Goal: Transaction & Acquisition: Purchase product/service

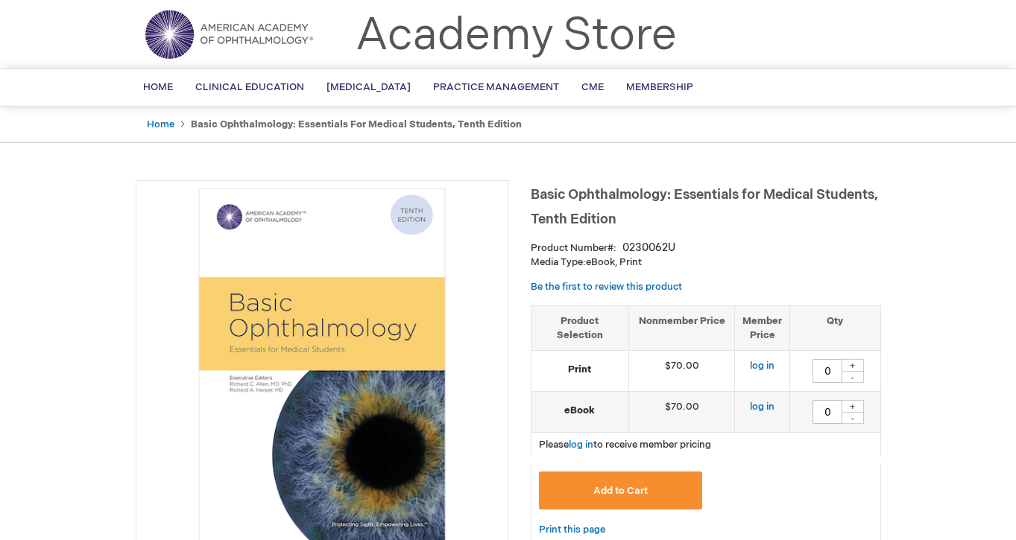
scroll to position [43, 0]
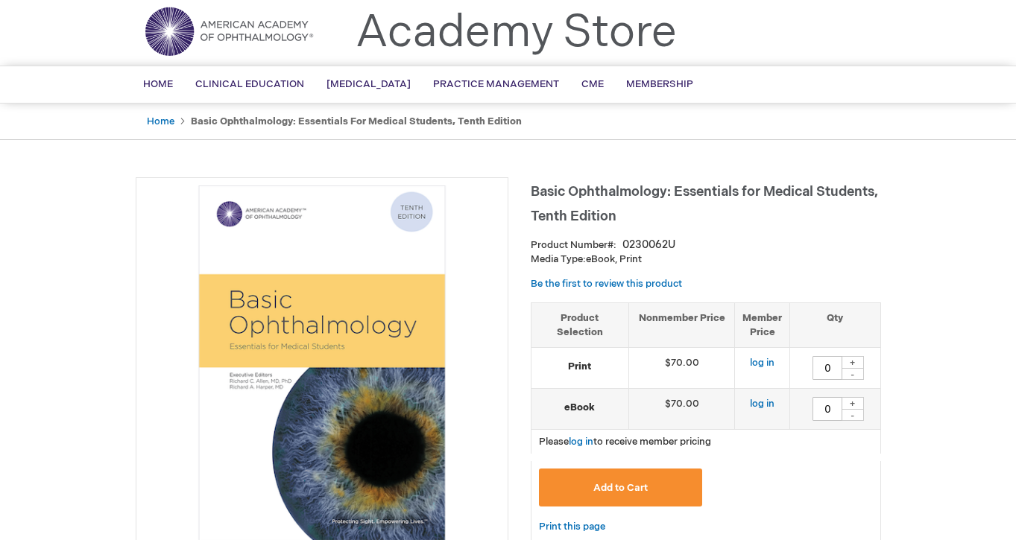
click at [427, 41] on link "Academy Store" at bounding box center [515, 33] width 321 height 54
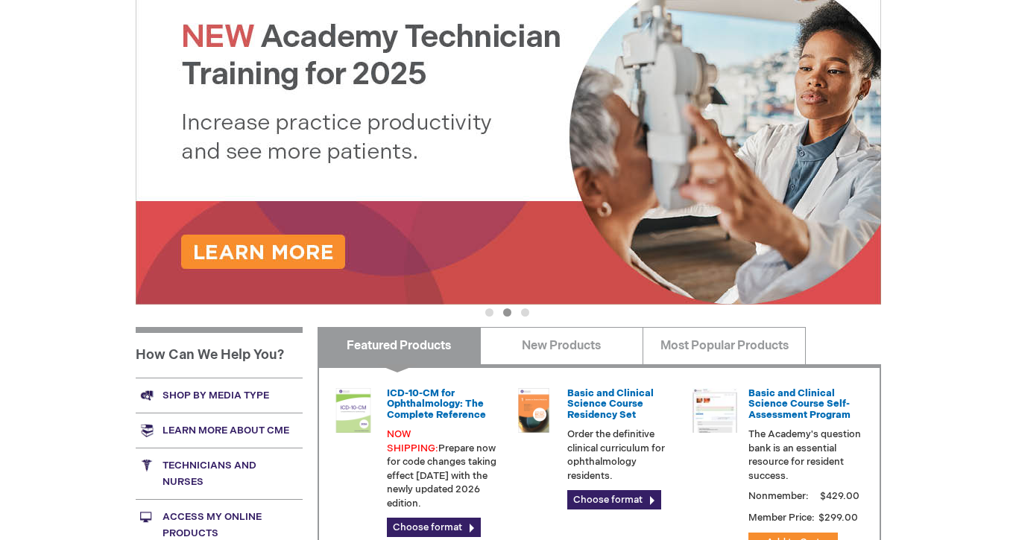
scroll to position [535, 0]
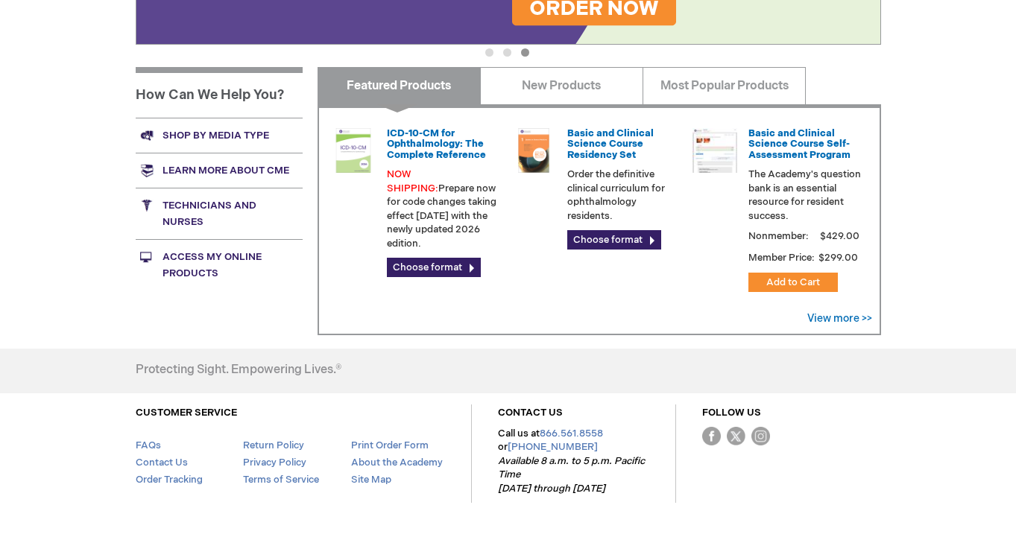
click at [232, 130] on link "Shop by media type" at bounding box center [219, 135] width 167 height 35
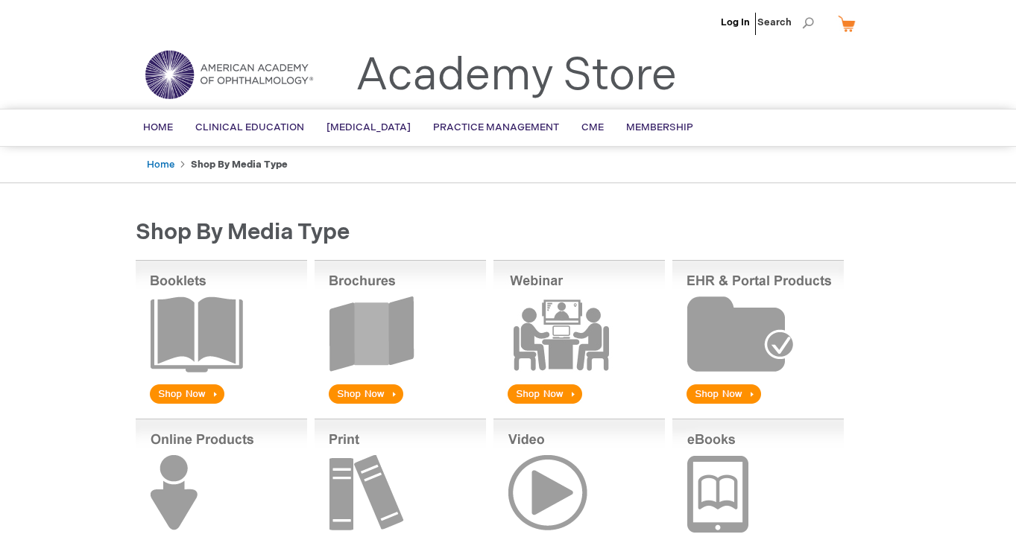
click at [161, 332] on img at bounding box center [221, 333] width 171 height 147
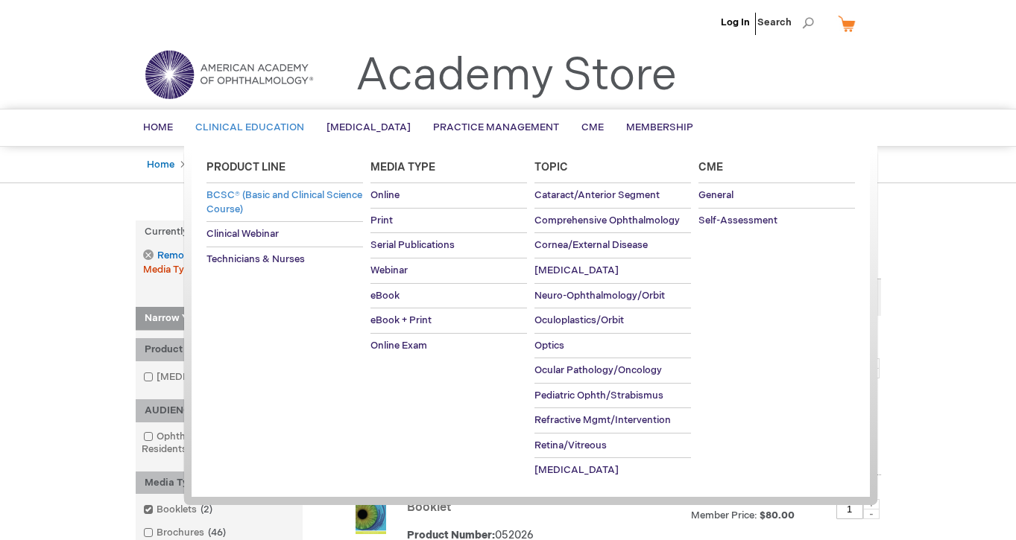
click at [256, 198] on span "BCSC® (Basic and Clinical Science Course)" at bounding box center [284, 202] width 156 height 26
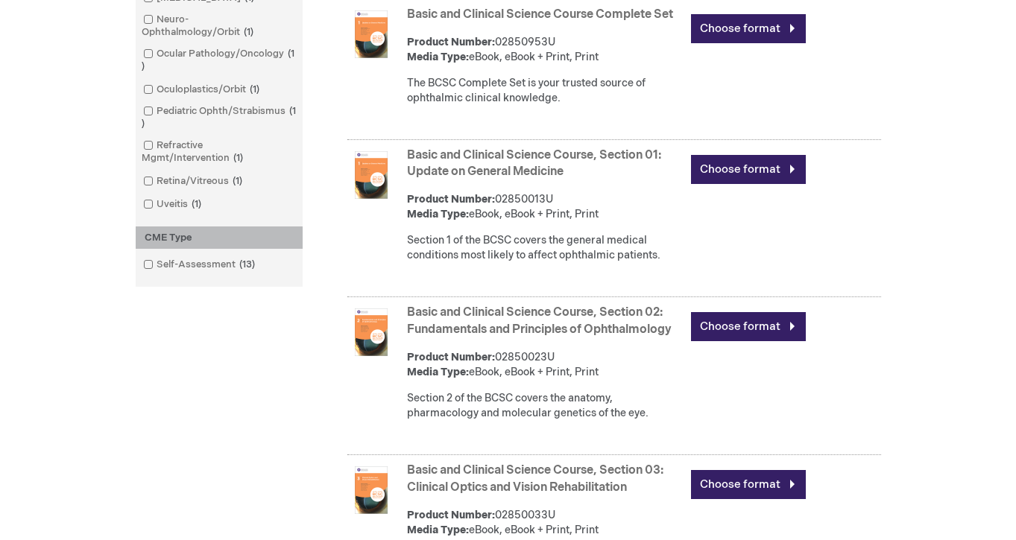
scroll to position [662, 0]
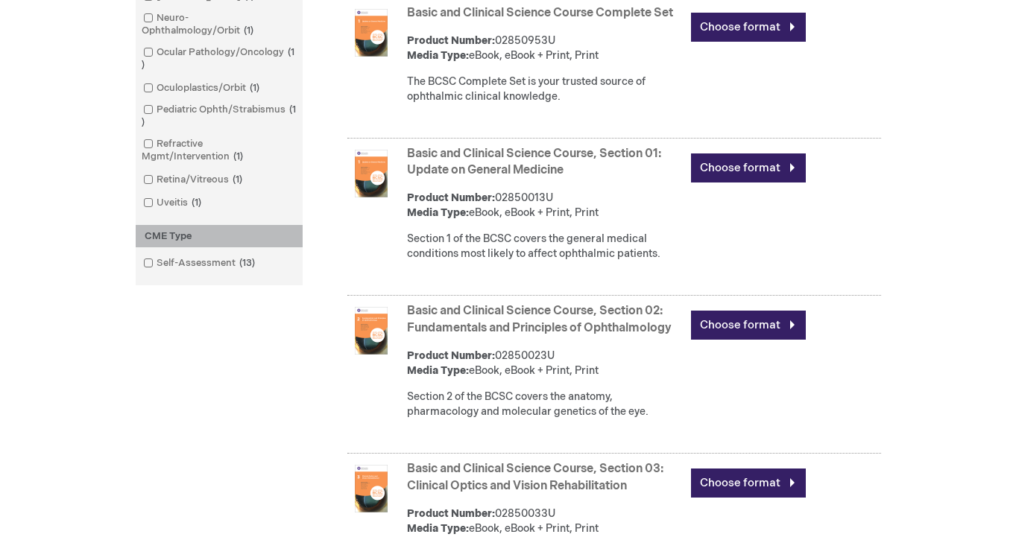
click at [538, 326] on link "Basic and Clinical Science Course, Section 02: Fundamentals and Principles of O…" at bounding box center [539, 319] width 265 height 31
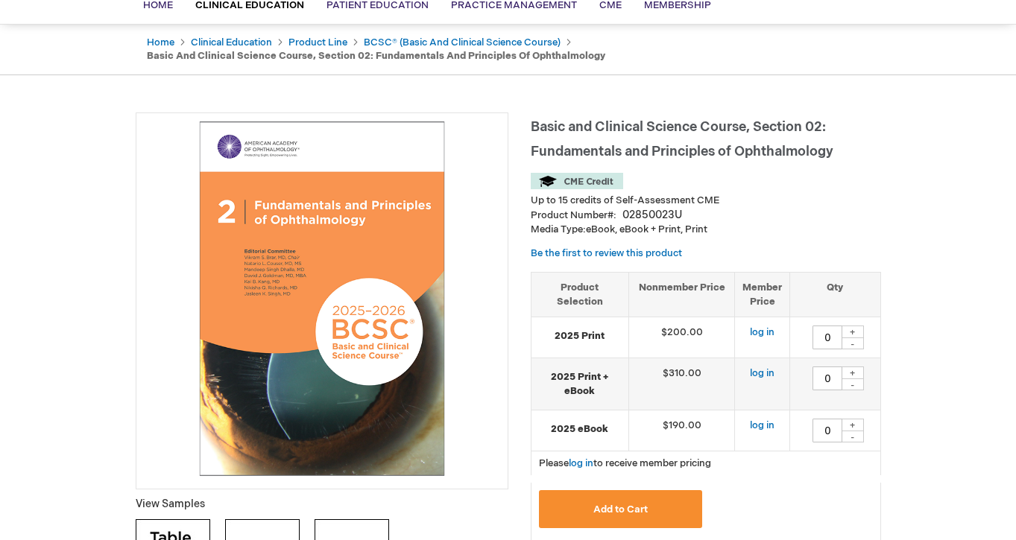
scroll to position [127, 0]
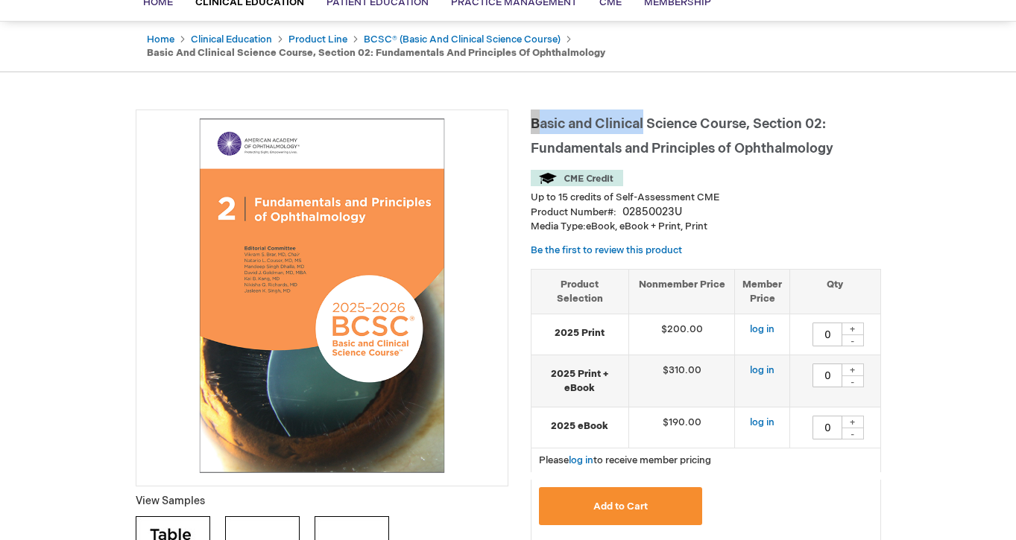
drag, startPoint x: 531, startPoint y: 123, endPoint x: 649, endPoint y: 122, distance: 118.5
click at [649, 122] on h1 "Basic and Clinical Science Course, Section 02: Fundamentals and Principles of O…" at bounding box center [706, 134] width 350 height 49
click at [551, 141] on span "Basic and Clinical Science Course, Section 02: Fundamentals and Principles of O…" at bounding box center [682, 136] width 303 height 40
drag, startPoint x: 531, startPoint y: 120, endPoint x: 750, endPoint y: 110, distance: 220.0
click at [750, 110] on h1 "Basic and Clinical Science Course, Section 02: Fundamentals and Principles of O…" at bounding box center [706, 134] width 350 height 49
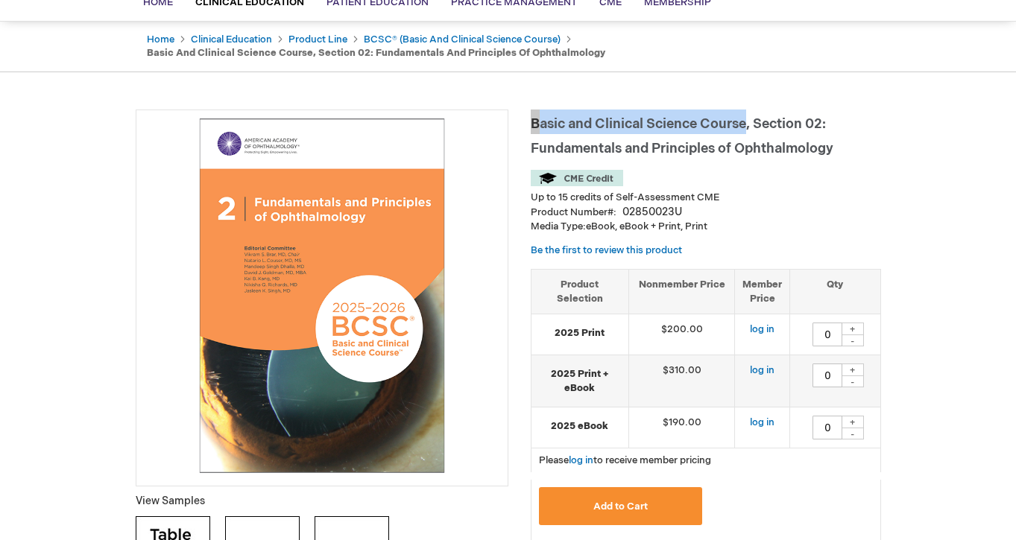
click at [753, 114] on h1 "Basic and Clinical Science Course, Section 02: Fundamentals and Principles of O…" at bounding box center [706, 134] width 350 height 49
drag, startPoint x: 751, startPoint y: 121, endPoint x: 530, endPoint y: 111, distance: 221.5
click at [531, 111] on h1 "Basic and Clinical Science Course, Section 02: Fundamentals and Principles of O…" at bounding box center [706, 134] width 350 height 49
copy span "Basic and Clinical Science Course"
